Goal: Submit feedback/report problem: Submit feedback/report problem

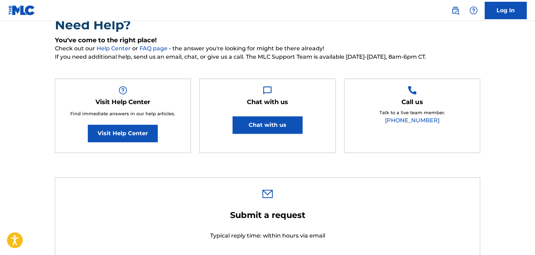
scroll to position [70, 0]
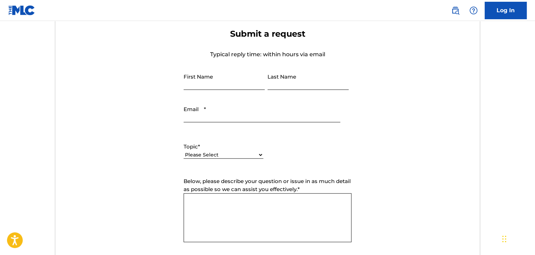
click at [215, 80] on input "First Name" at bounding box center [224, 80] width 81 height 20
type input "T"
type input "Vinay"
click at [280, 81] on input "Last Name" at bounding box center [308, 80] width 81 height 20
type input "o"
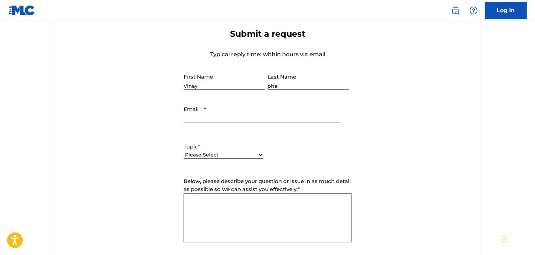
type input "[PERSON_NAME]"
click at [249, 115] on input "Email *" at bounding box center [262, 112] width 157 height 20
click at [253, 119] on input "Email *" at bounding box center [262, 112] width 157 height 20
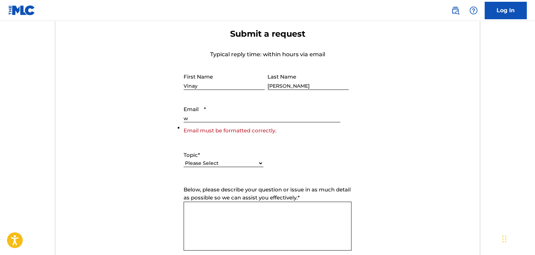
type input "[EMAIL_ADDRESS][DOMAIN_NAME]"
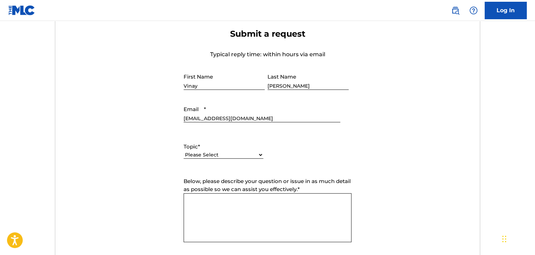
click at [233, 153] on select "Please Select I need help with my account I need help with managing my catalog …" at bounding box center [224, 154] width 80 height 7
select select "I need help with my account"
click at [184, 151] on select "Please Select I need help with my account I need help with managing my catalog …" at bounding box center [224, 154] width 80 height 7
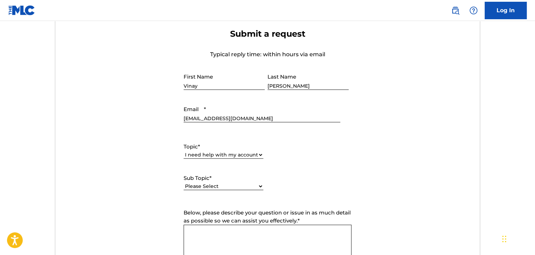
click at [231, 185] on select "Please Select I need help with my user account I can't log in to my user accoun…" at bounding box center [224, 186] width 80 height 7
select select "I was not verified as a user"
click at [184, 183] on select "Please Select I need help with my user account I can't log in to my user accoun…" at bounding box center [224, 186] width 80 height 7
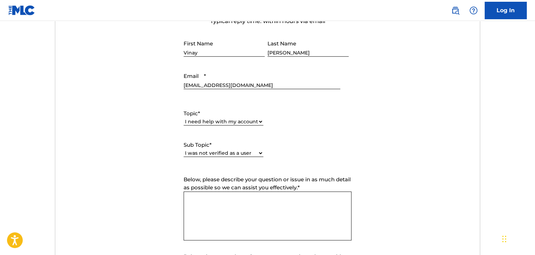
scroll to position [315, 0]
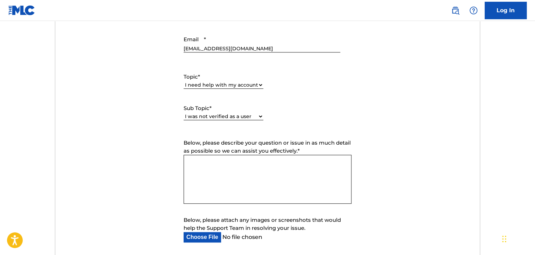
click at [239, 190] on textarea "Below, please describe your question or issue in as much detail as possible so …" at bounding box center [268, 179] width 168 height 49
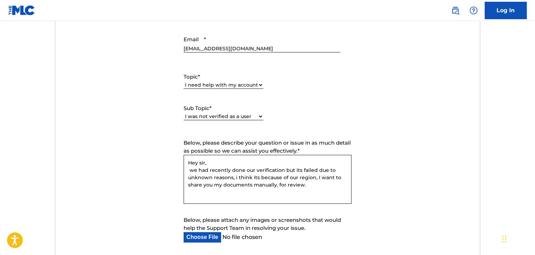
scroll to position [528, 0]
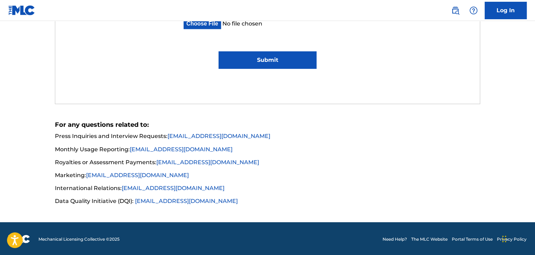
type textarea "Hey sir, we had recently done our verification but its failed due to unknown re…"
click at [270, 57] on input "Submit" at bounding box center [268, 59] width 98 height 17
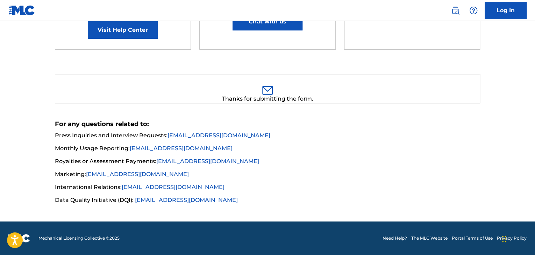
scroll to position [166, 0]
